Goal: Information Seeking & Learning: Learn about a topic

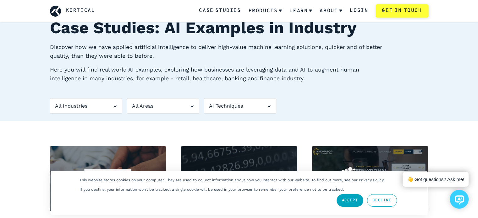
scroll to position [31, 0]
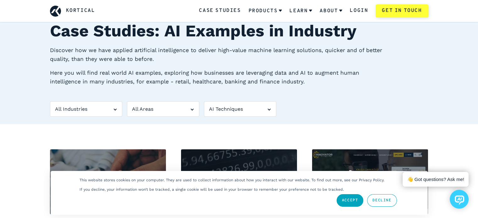
click at [383, 206] on link "Decline" at bounding box center [382, 200] width 30 height 13
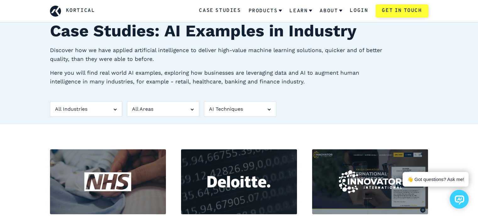
click at [95, 110] on div "All Industries" at bounding box center [86, 109] width 72 height 16
click at [151, 108] on div "All Areas" at bounding box center [163, 109] width 72 height 16
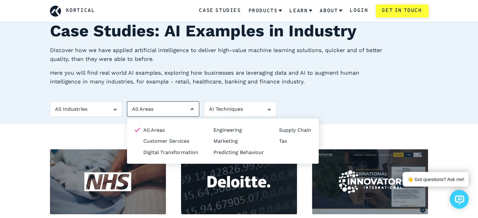
click at [151, 108] on div "All Areas" at bounding box center [163, 109] width 72 height 16
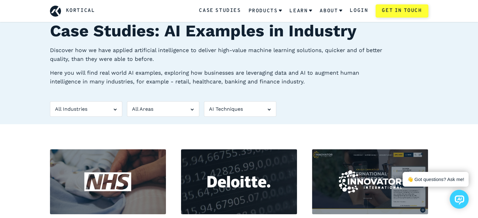
click at [212, 113] on div "AI Techniques" at bounding box center [240, 109] width 72 height 16
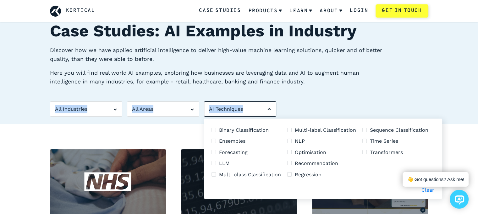
click at [212, 113] on div "AI Techniques" at bounding box center [240, 109] width 72 height 16
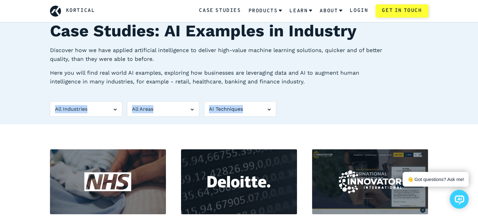
click at [212, 113] on div "AI Techniques" at bounding box center [240, 109] width 72 height 16
click at [311, 107] on div "Case Studies: AI Examples in Industry Discover how we have applied artificial i…" at bounding box center [238, 72] width 393 height 106
